Goal: Find specific page/section: Find specific page/section

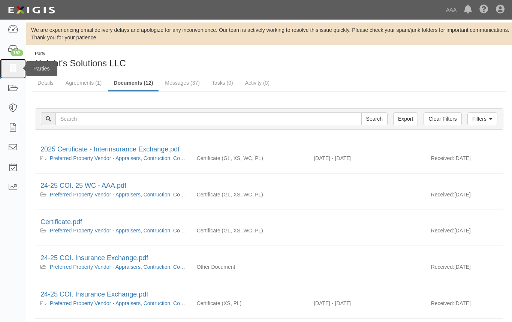
click at [22, 73] on link at bounding box center [13, 69] width 26 height 20
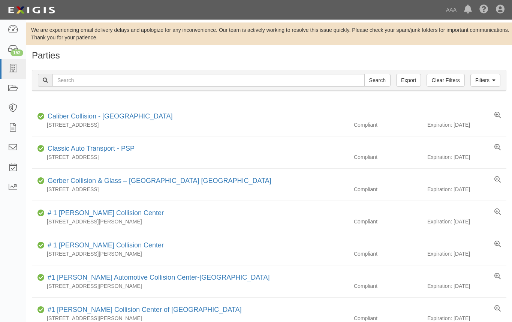
click at [78, 88] on div "Filters Clear Filters Export Search Filters" at bounding box center [268, 80] width 473 height 21
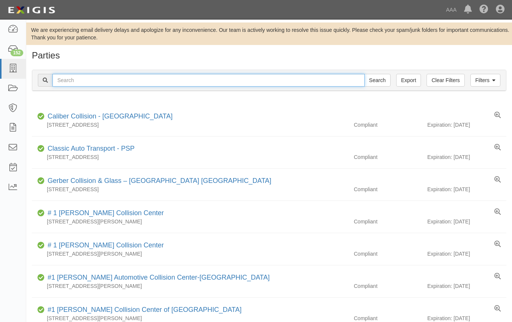
click at [75, 80] on input "text" at bounding box center [208, 80] width 312 height 13
paste input "Job Responsibilities: • Monitor Property Vendor Feedback Outlook Inbox • Resear…"
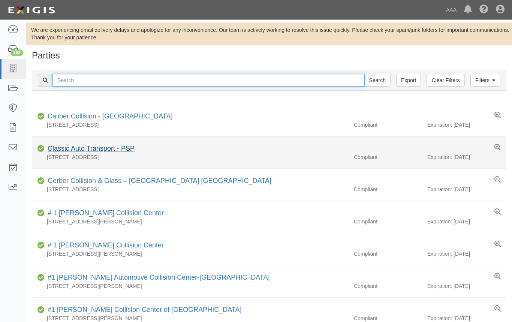
type input "Job Responsibilities: • Monitor Property Vendor Feedback Outlook Inbox • Resear…"
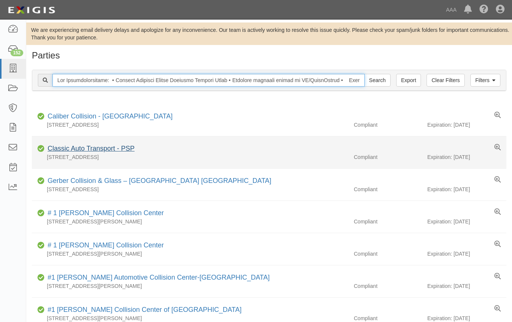
scroll to position [0, 8736]
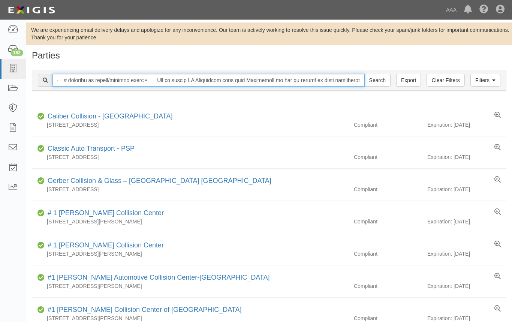
click at [150, 81] on input "text" at bounding box center [208, 80] width 312 height 13
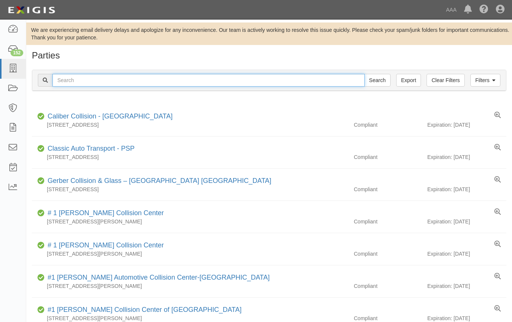
scroll to position [0, 0]
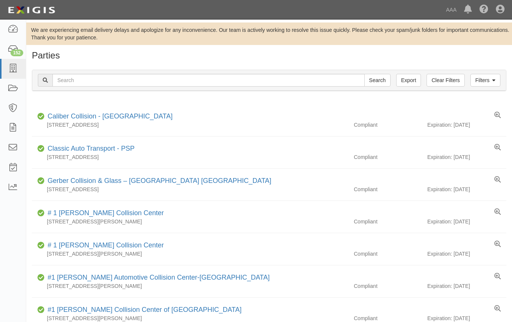
click at [172, 72] on div "Filters Clear Filters Export Search Filters" at bounding box center [268, 80] width 473 height 21
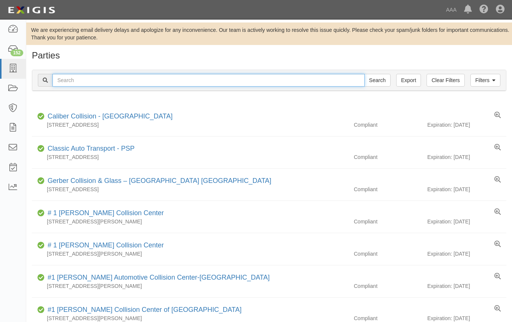
click at [153, 79] on input "text" at bounding box center [208, 80] width 312 height 13
type input "titan"
click at [364, 74] on input "Search" at bounding box center [377, 80] width 26 height 13
